Goal: Task Accomplishment & Management: Complete application form

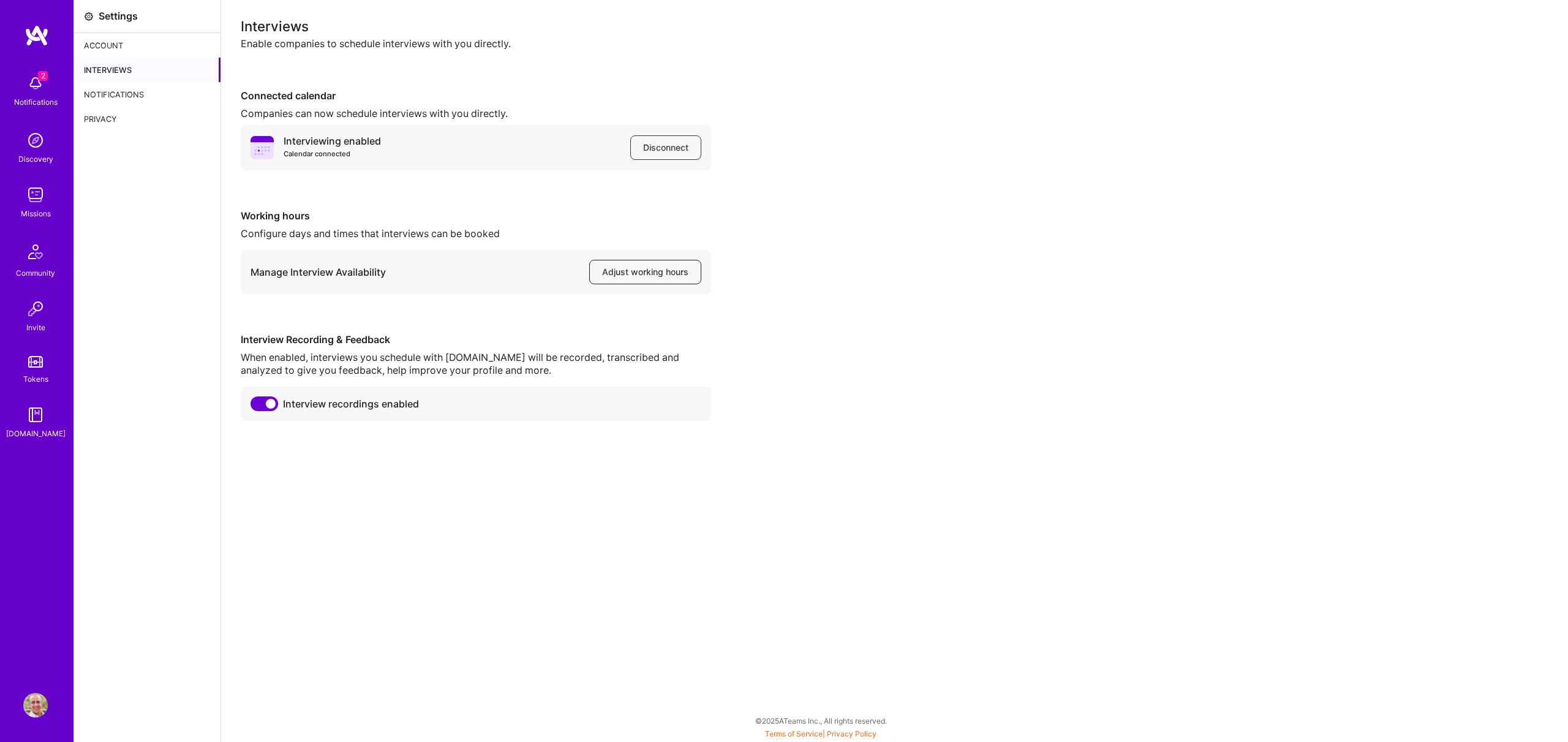
click at [623, 274] on span "Adjust working hours" at bounding box center [646, 272] width 86 height 12
click at [35, 90] on img at bounding box center [36, 84] width 24 height 24
click at [38, 193] on img at bounding box center [36, 195] width 24 height 24
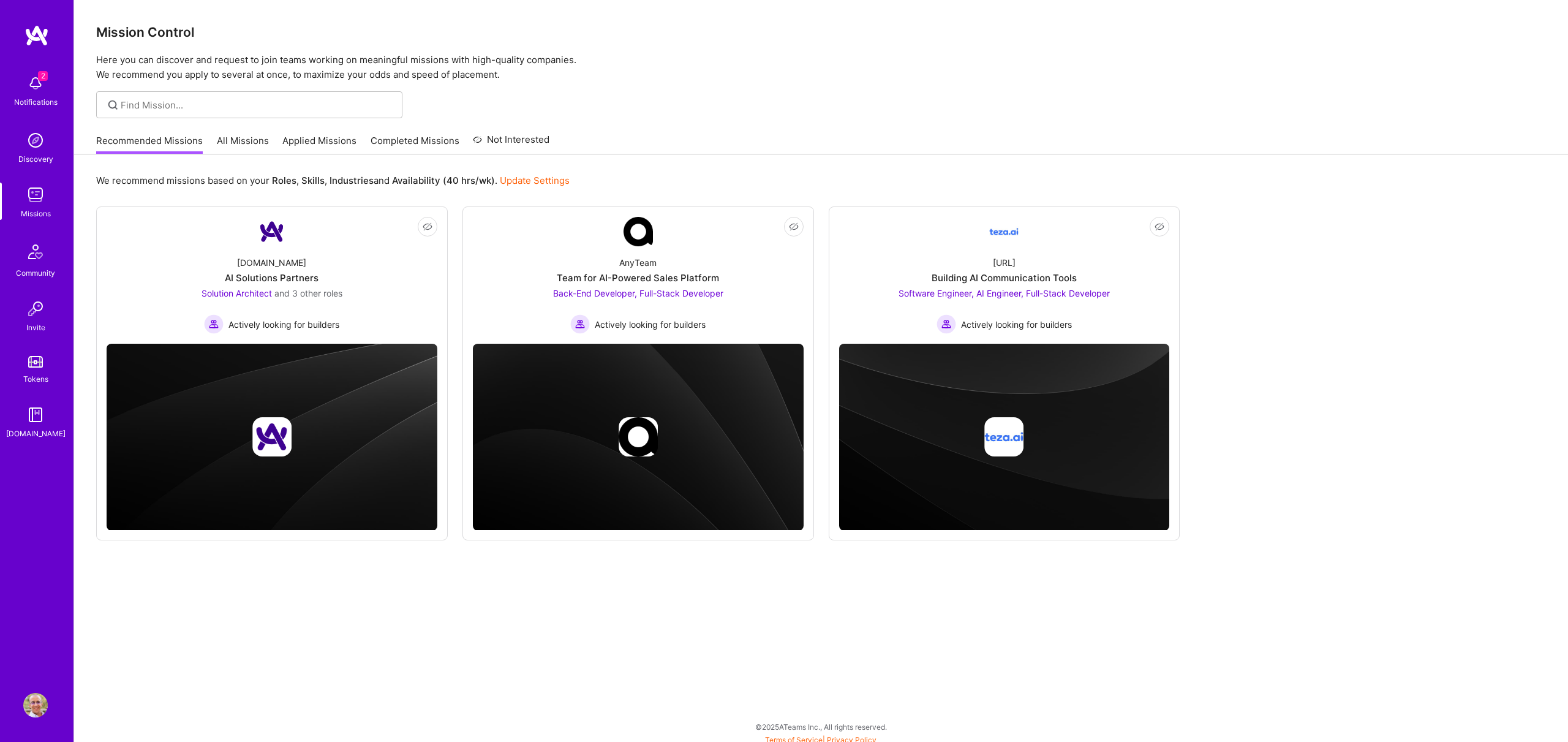
click at [319, 137] on link "Applied Missions" at bounding box center [319, 145] width 74 height 21
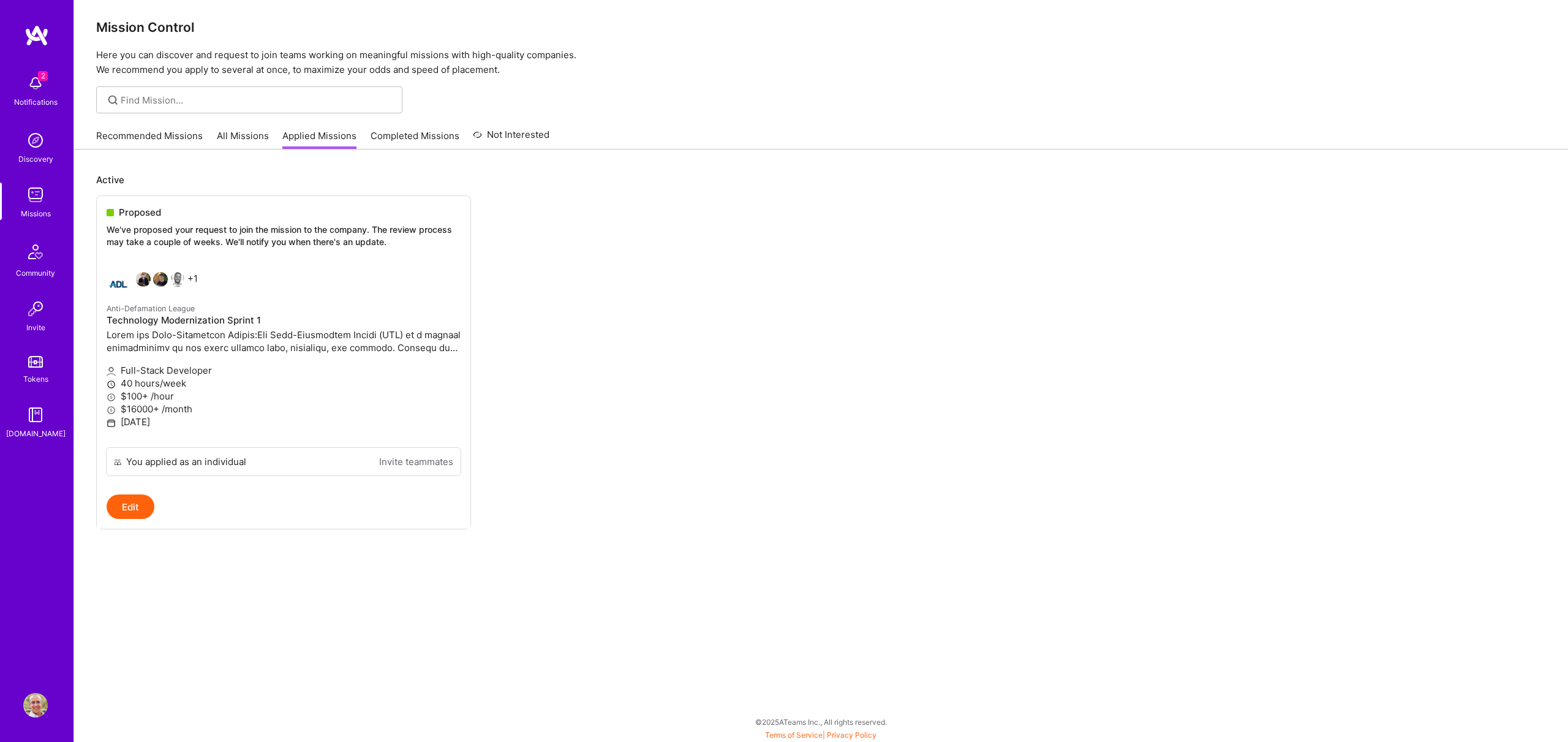
scroll to position [7, 0]
click at [299, 343] on p at bounding box center [283, 339] width 354 height 25
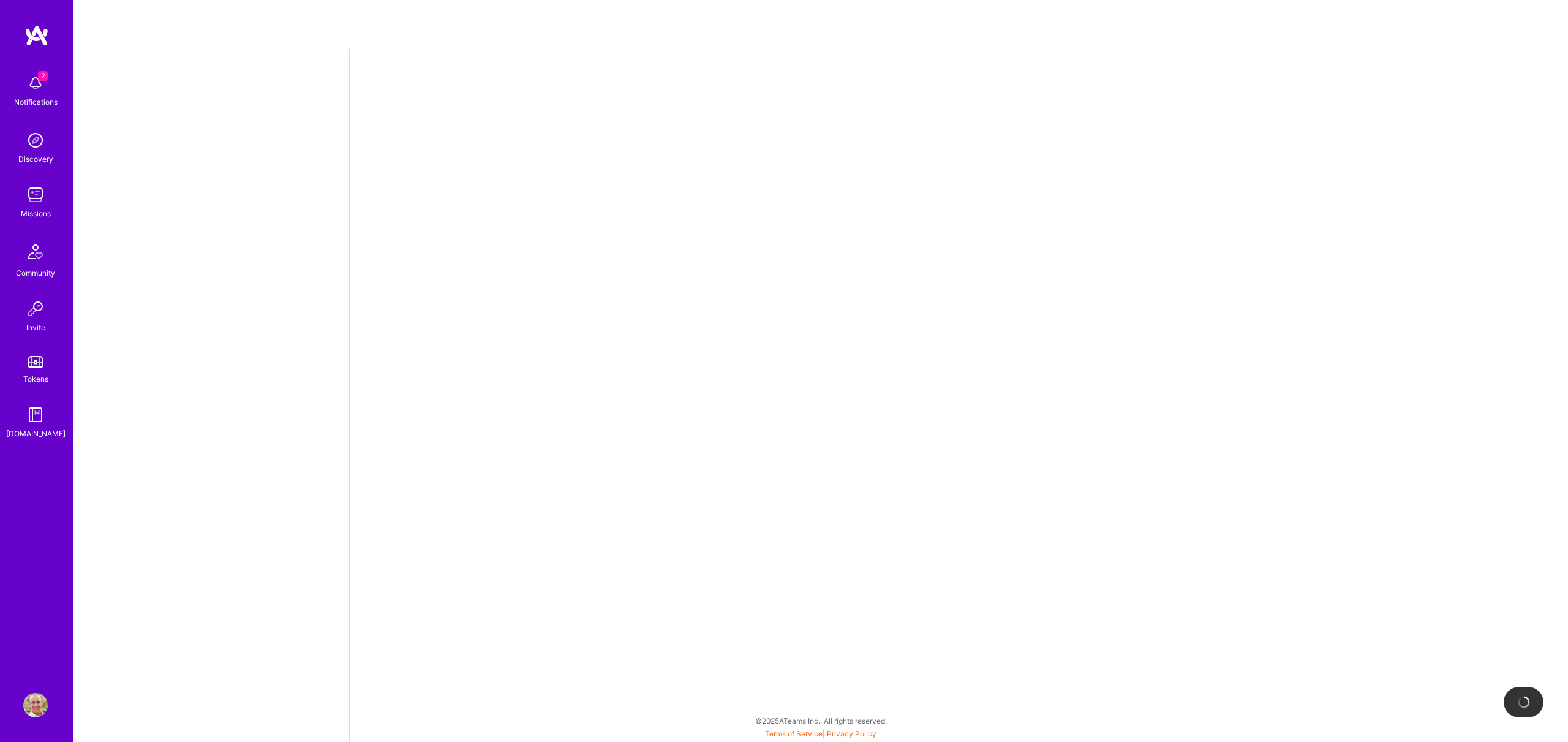
select select "PT"
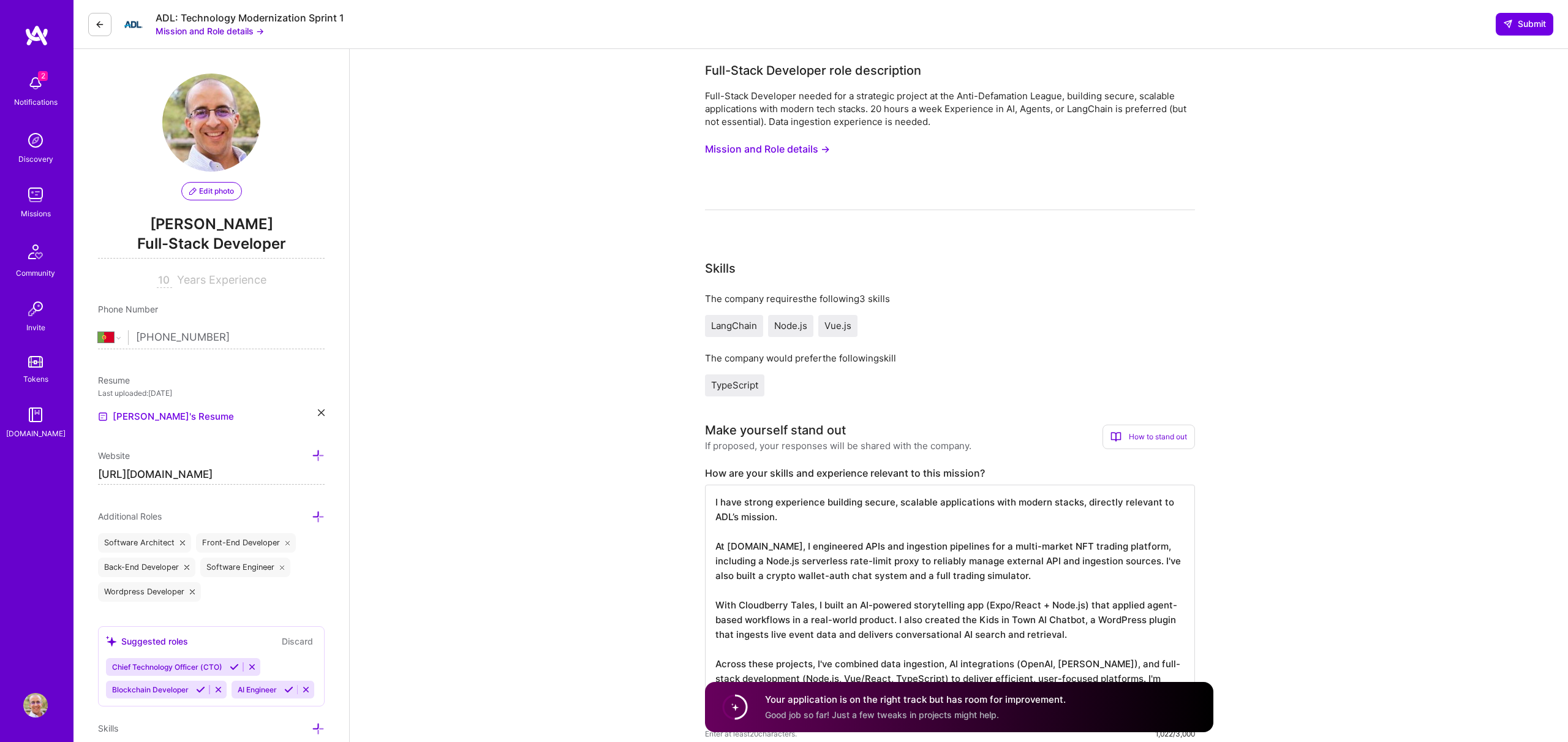
click at [815, 149] on button "Mission and Role details →" at bounding box center [767, 150] width 125 height 23
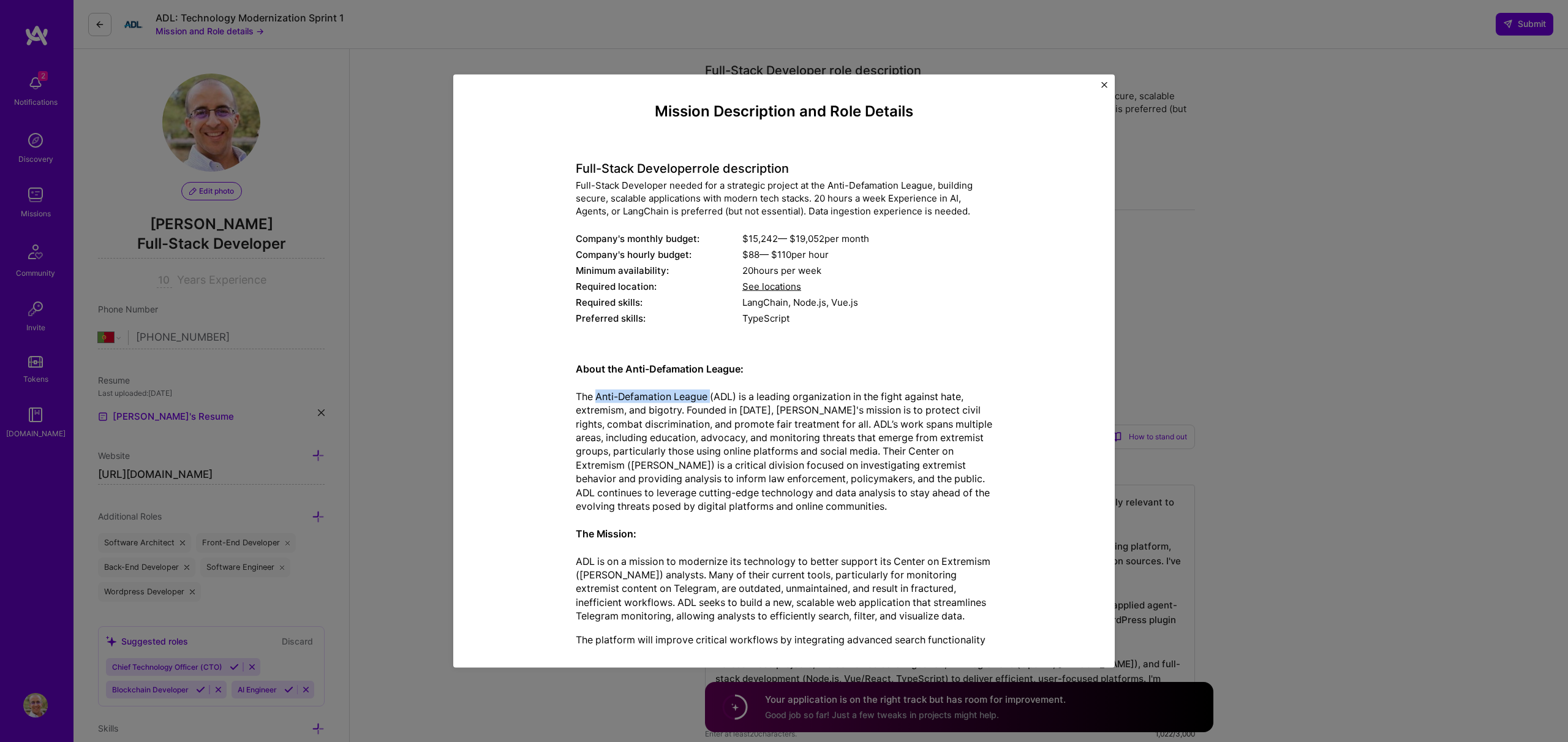
drag, startPoint x: 596, startPoint y: 394, endPoint x: 747, endPoint y: 397, distance: 151.0
click at [712, 393] on p "About the Anti-Defamation League: The Anti-Defamation League (ADL) is a leading…" at bounding box center [784, 492] width 416 height 261
copy p "Anti-Defamation League"
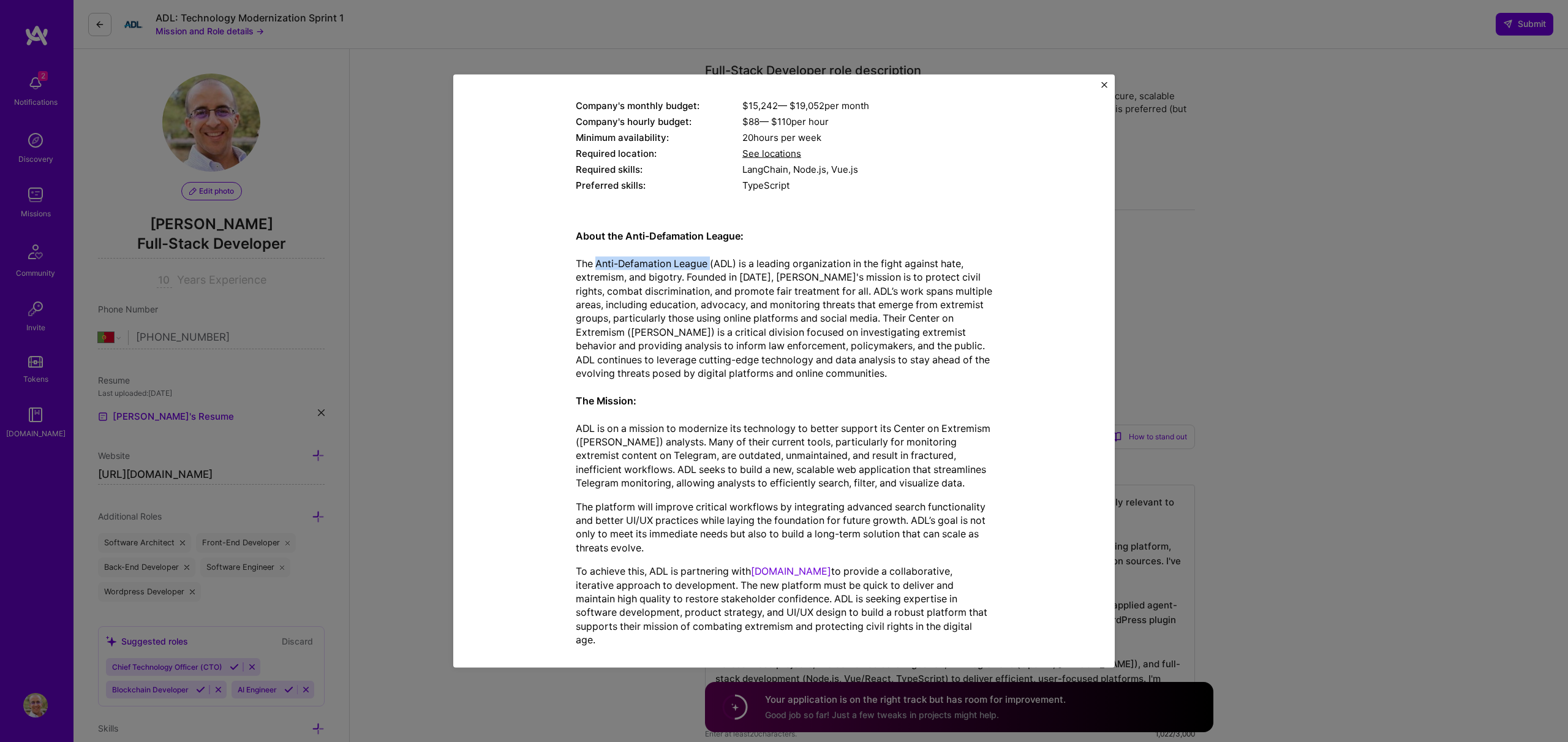
scroll to position [135, 0]
click at [894, 352] on p "About the Anti-Defamation League: The Anti-Defamation League (ADL) is a leading…" at bounding box center [784, 356] width 416 height 261
